Goal: Share content

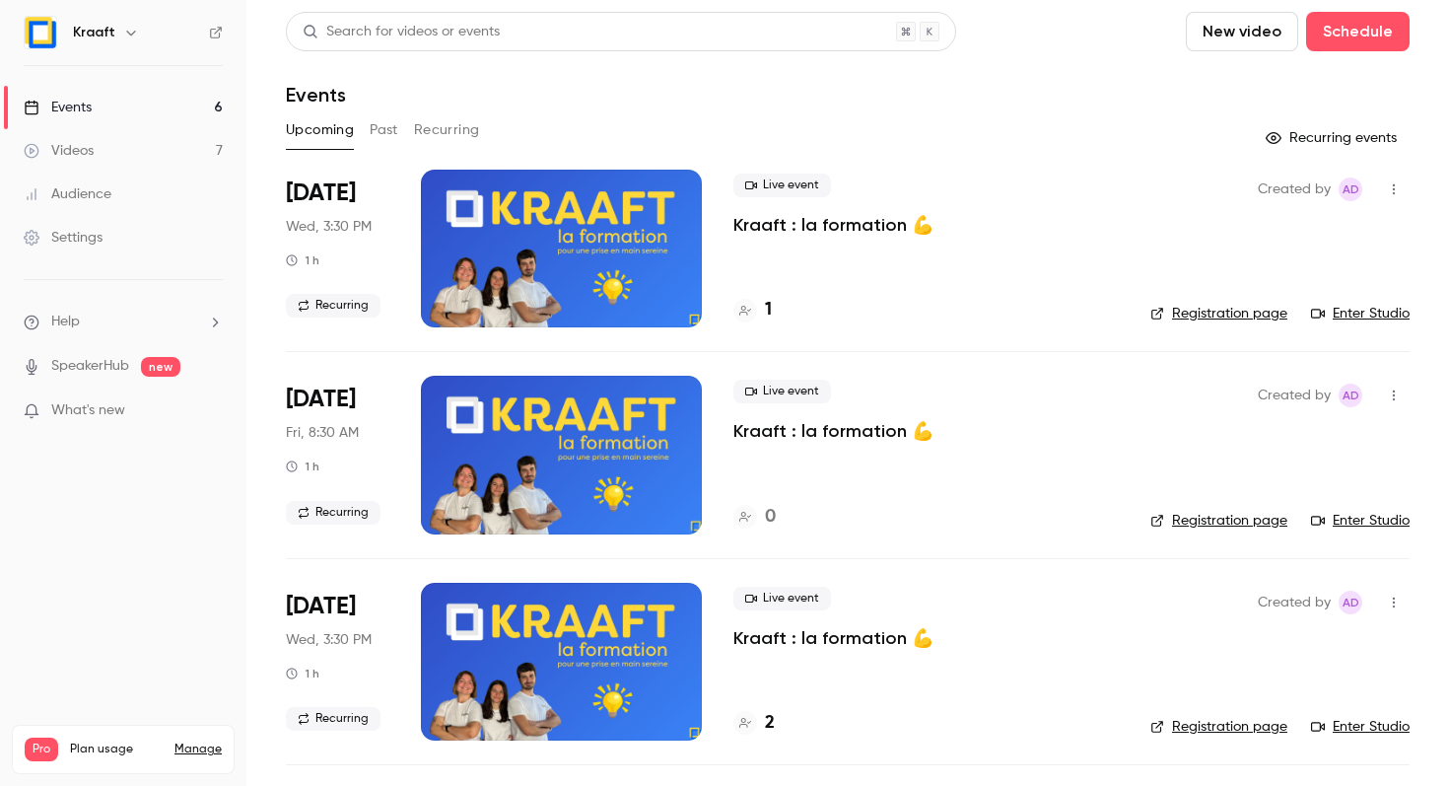
click at [775, 221] on p "Kraaft : la formation 💪" at bounding box center [833, 225] width 200 height 24
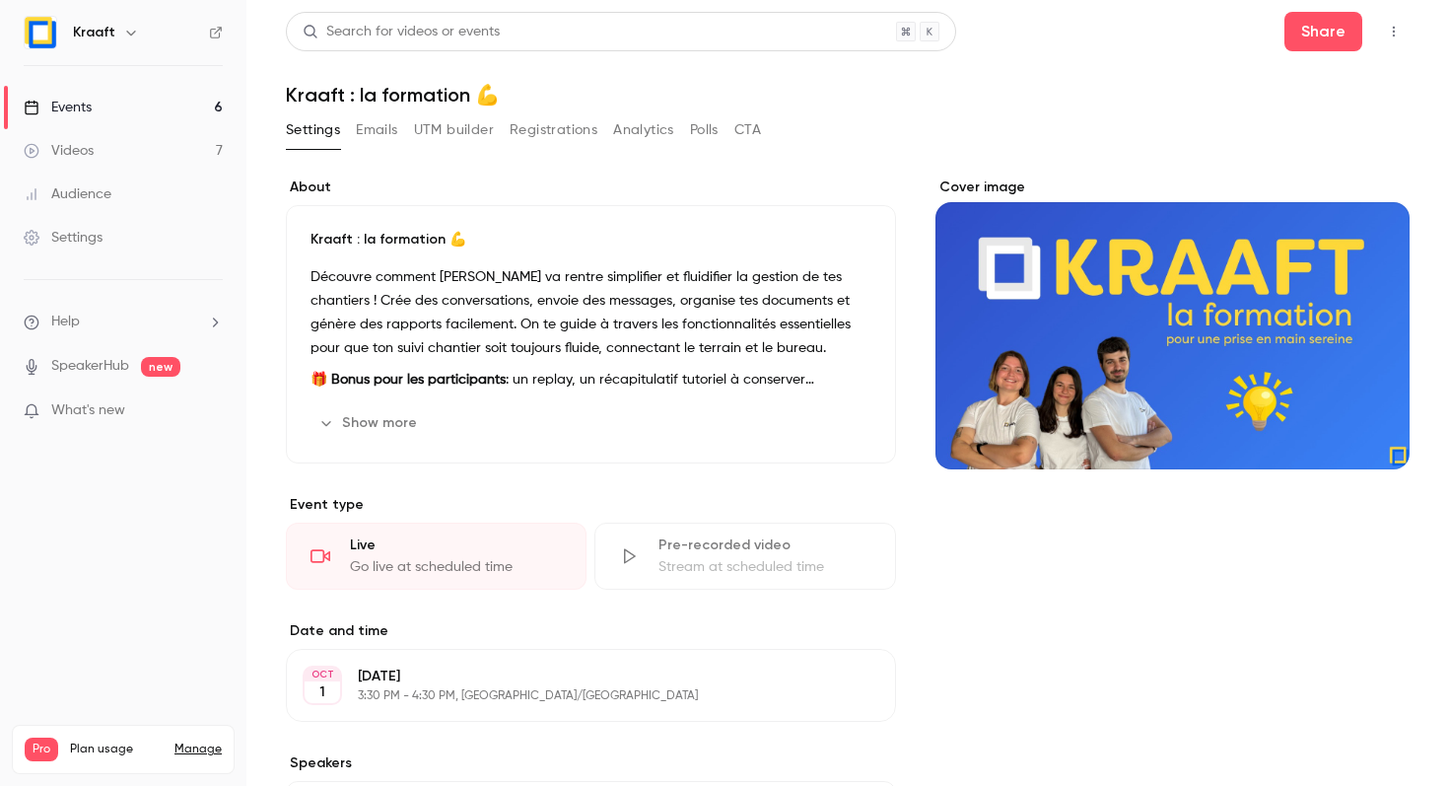
click at [530, 130] on button "Registrations" at bounding box center [554, 130] width 88 height 32
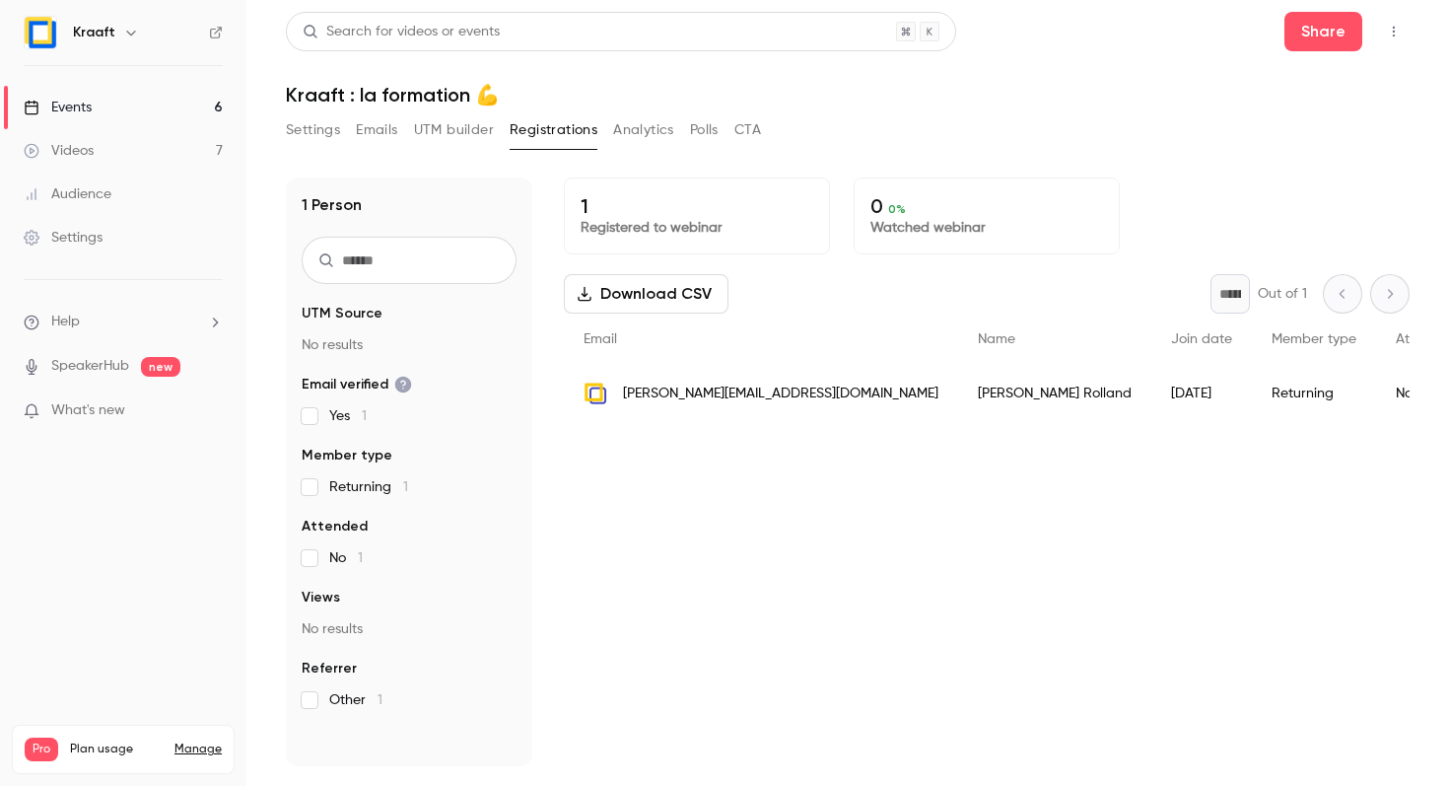
click at [1386, 39] on button "button" at bounding box center [1394, 32] width 32 height 32
click at [1420, 122] on div at bounding box center [724, 393] width 1449 height 786
click at [1328, 34] on button "Share" at bounding box center [1323, 31] width 78 height 39
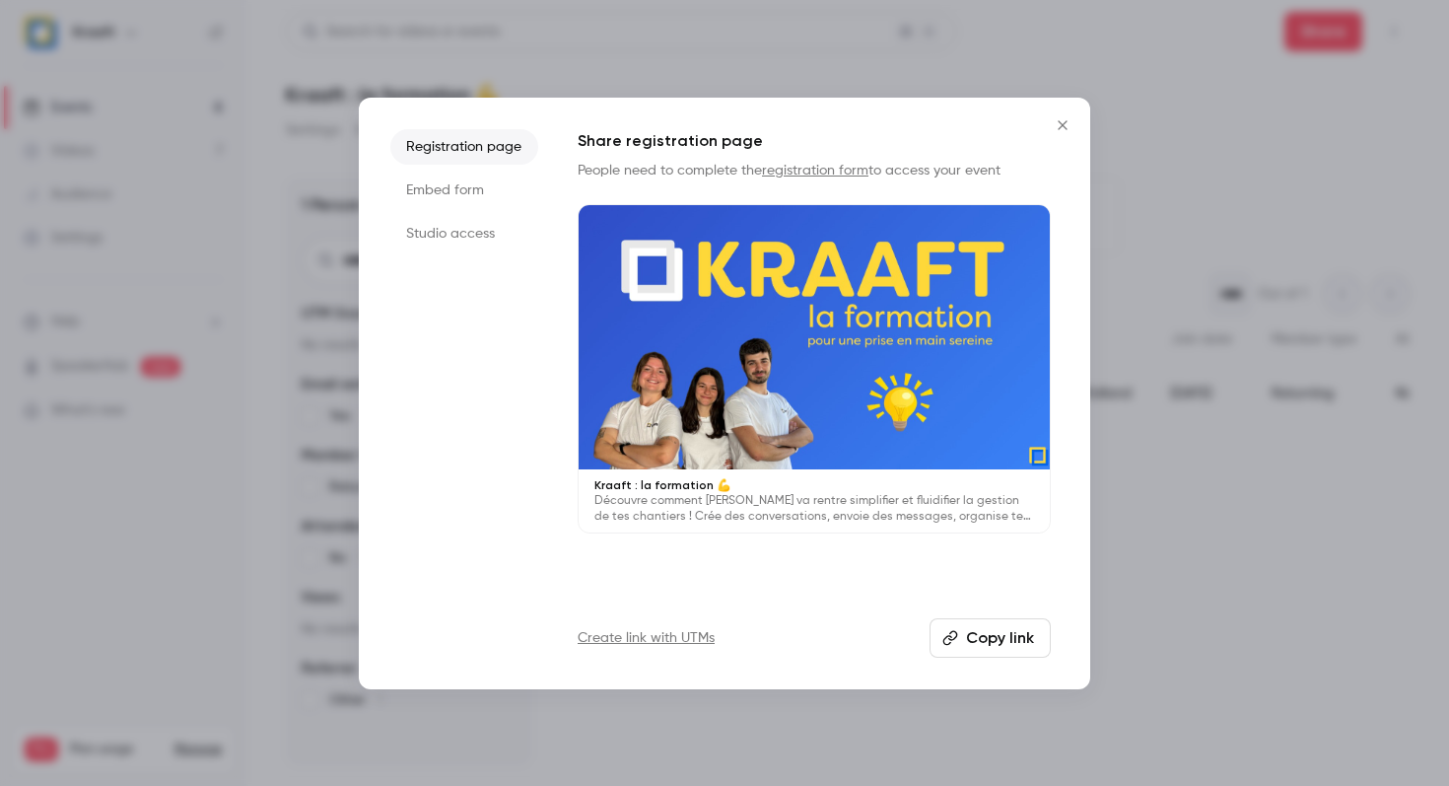
click at [961, 638] on button "Copy link" at bounding box center [989, 637] width 121 height 39
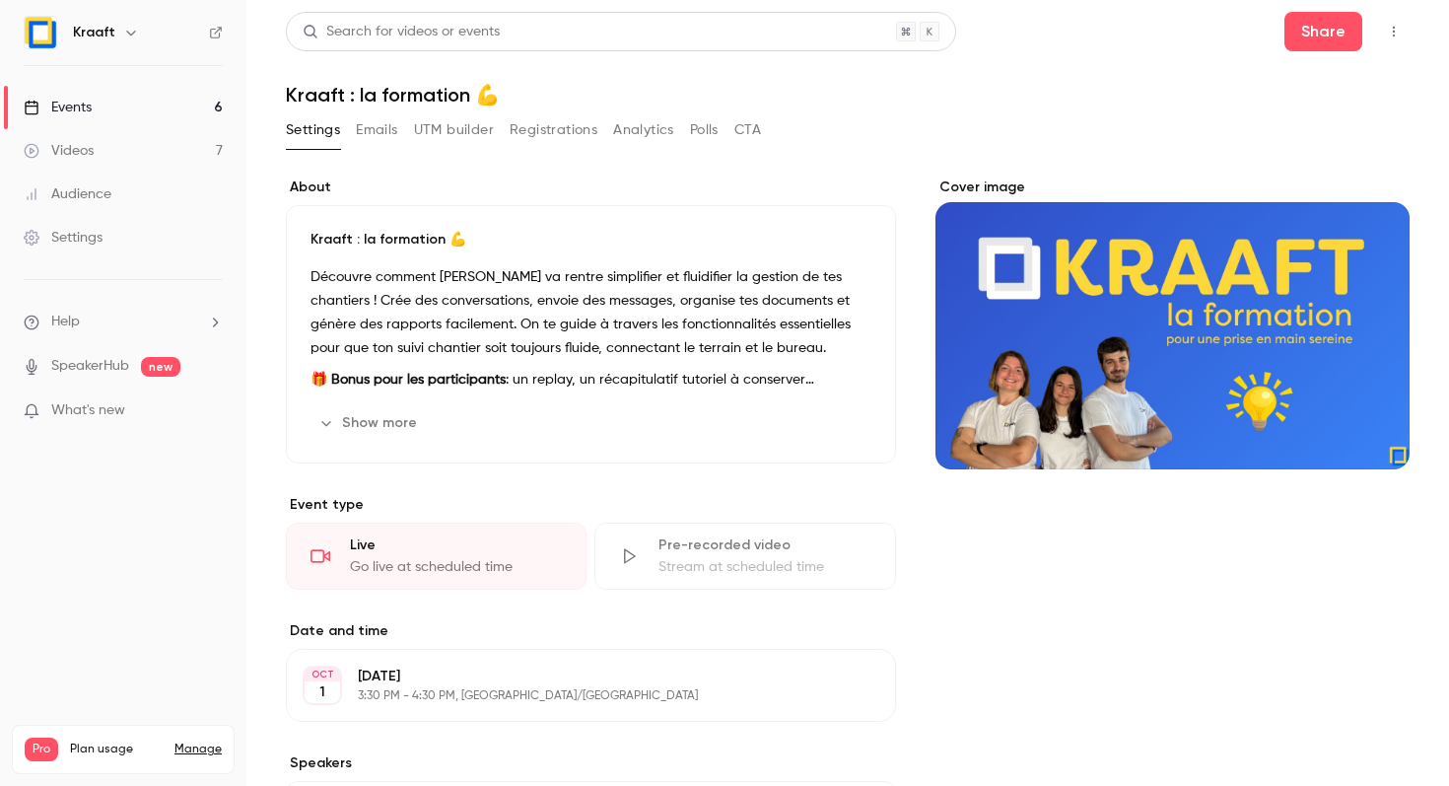
click at [172, 110] on link "Events 6" at bounding box center [123, 107] width 246 height 43
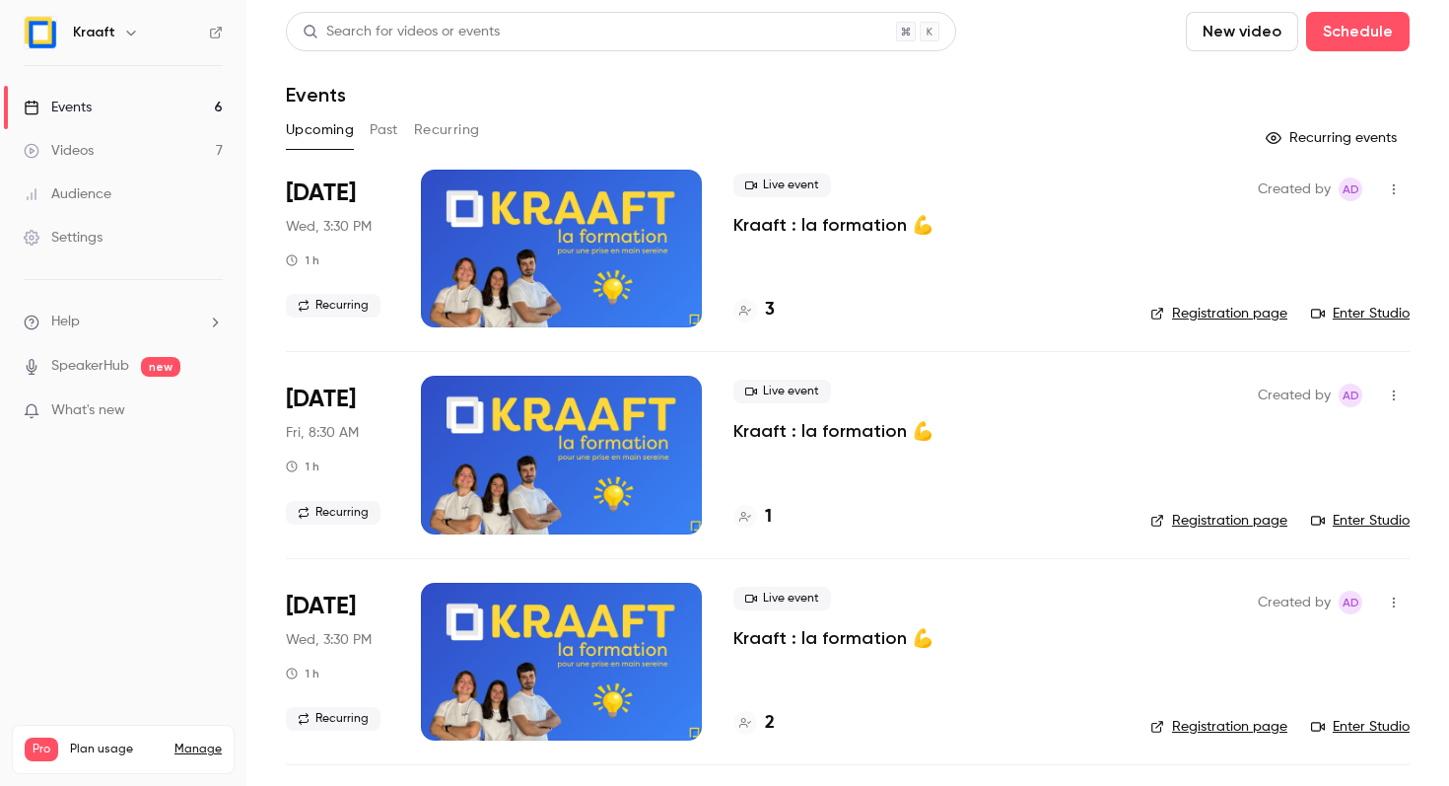
click at [432, 130] on button "Recurring" at bounding box center [447, 130] width 66 height 32
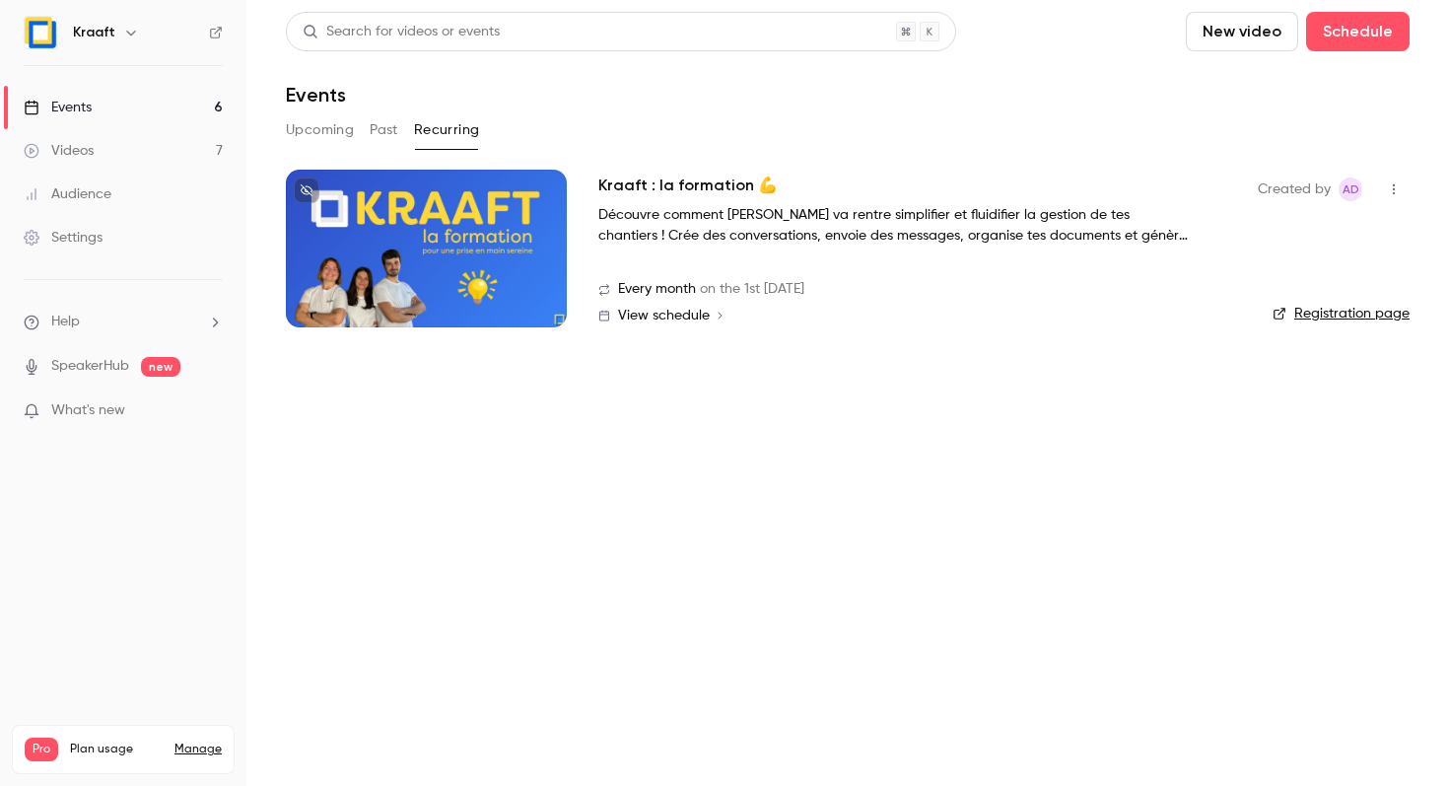
click at [507, 197] on div at bounding box center [426, 249] width 281 height 158
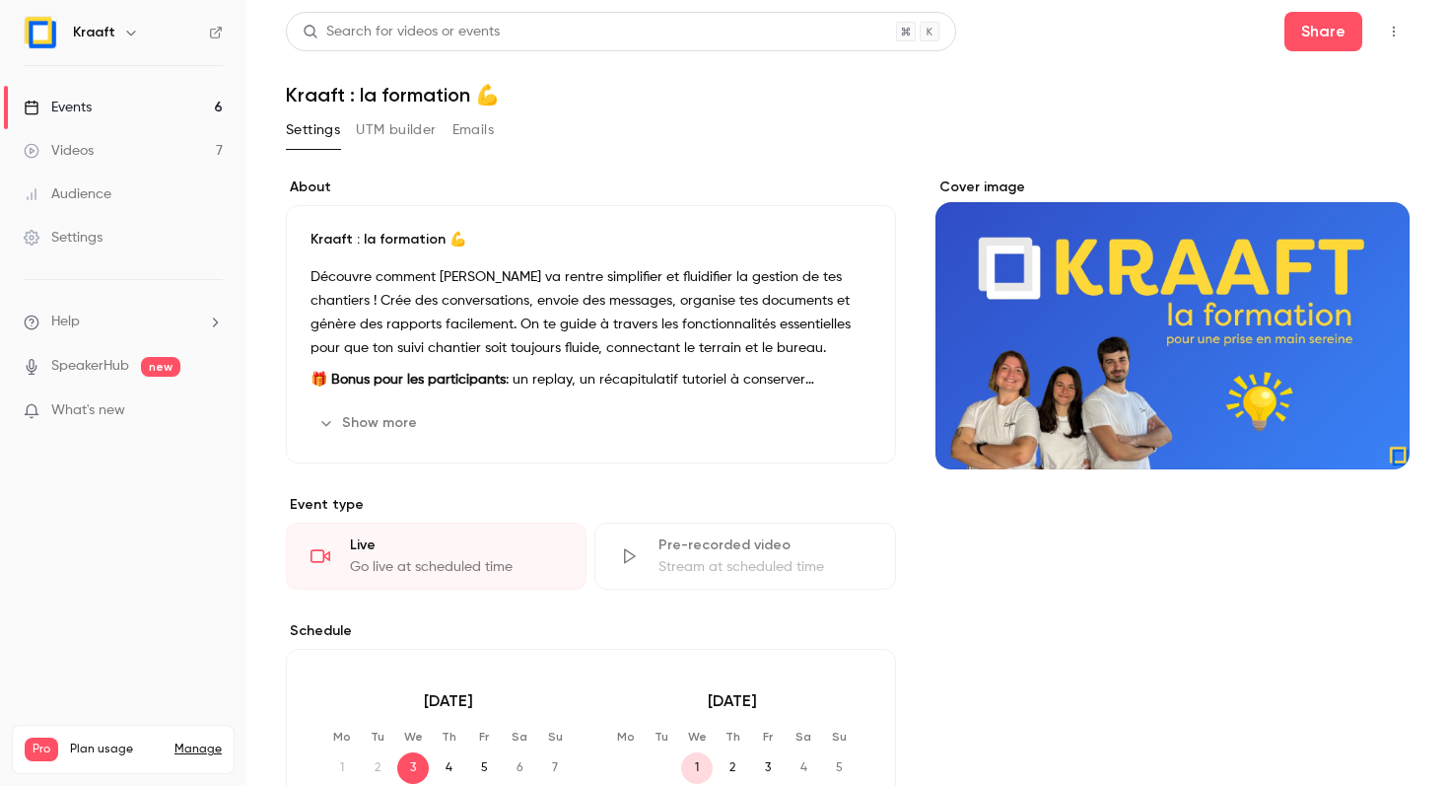
click at [1391, 30] on icon "button" at bounding box center [1394, 32] width 16 height 14
click at [1328, 19] on div at bounding box center [724, 393] width 1449 height 786
click at [1328, 19] on button "Share" at bounding box center [1323, 31] width 78 height 39
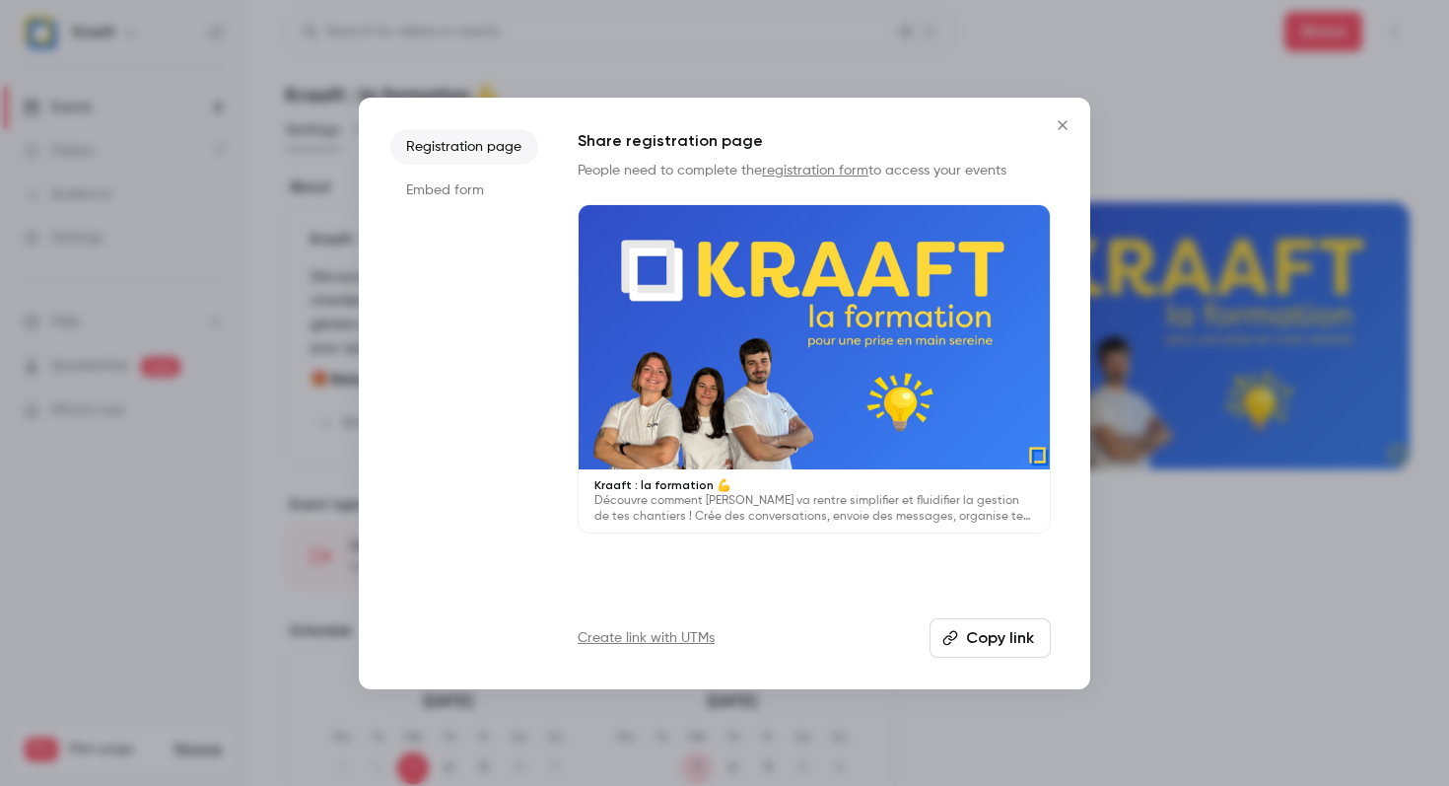
click at [1010, 646] on button "Copy link" at bounding box center [989, 637] width 121 height 39
